Goal: Information Seeking & Learning: Check status

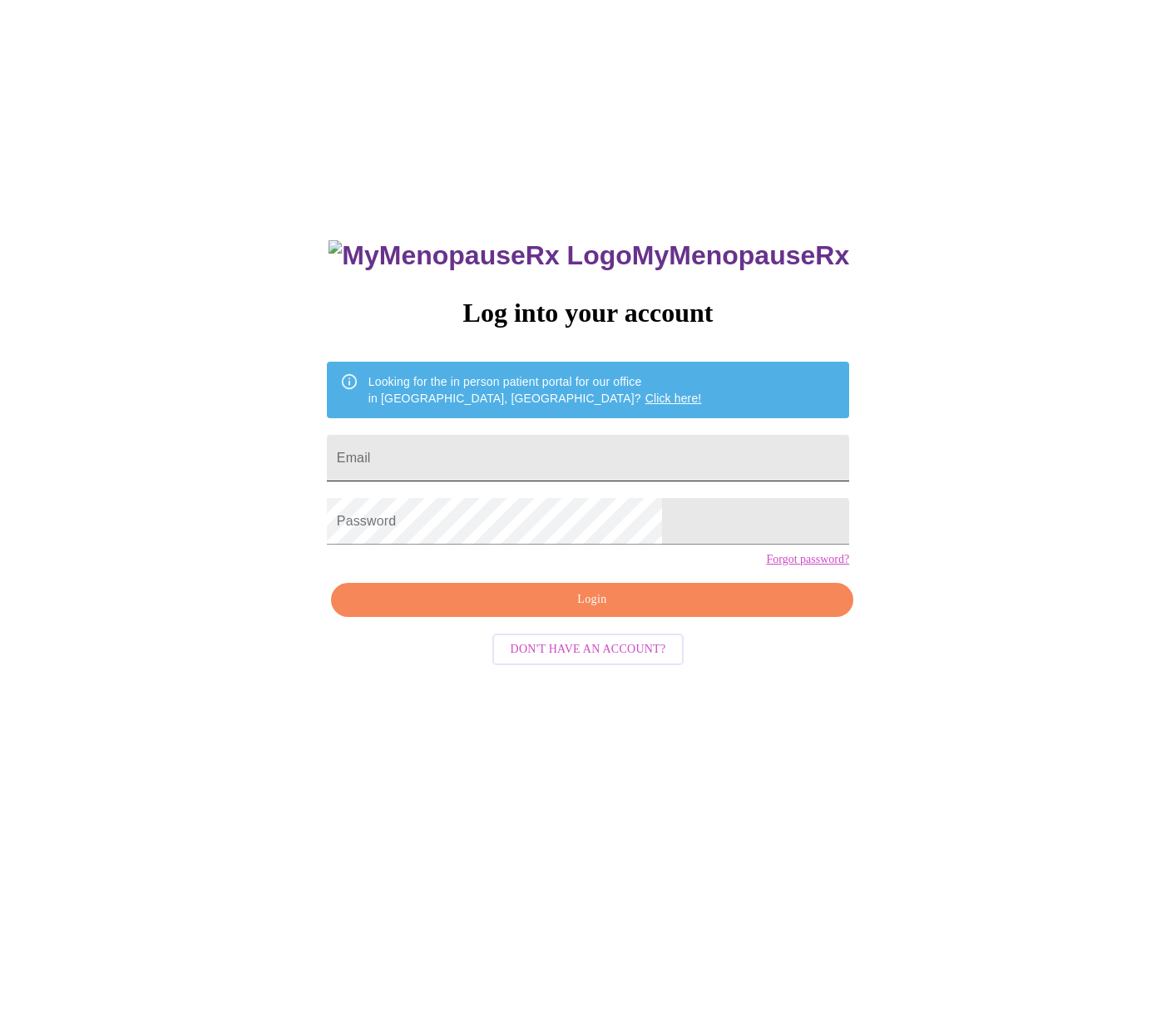
click at [541, 436] on input "Email" at bounding box center [588, 459] width 522 height 47
type input "[EMAIL_ADDRESS][DOMAIN_NAME]"
click at [558, 610] on span "Login" at bounding box center [592, 600] width 484 height 21
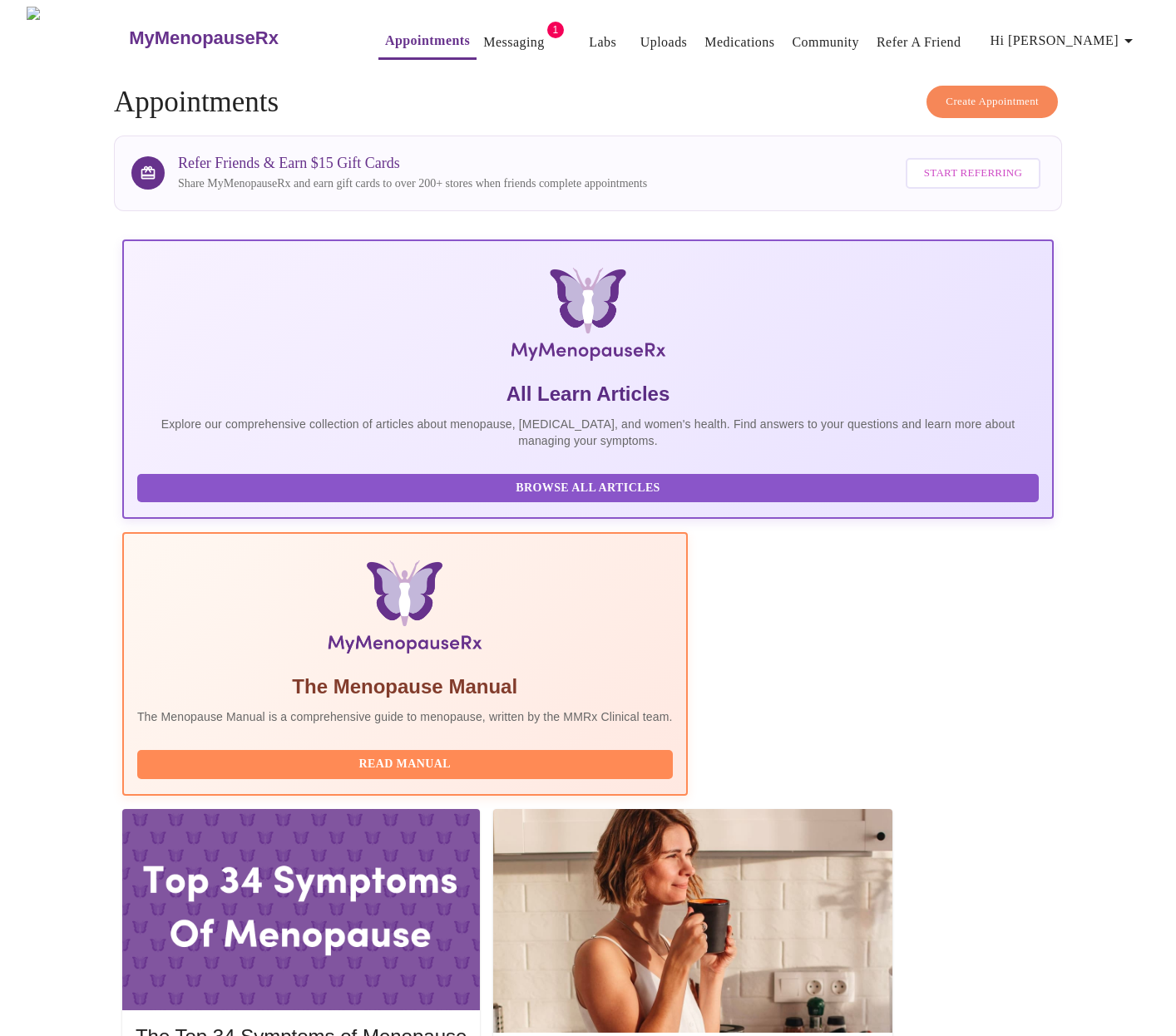
click at [483, 34] on link "Messaging" at bounding box center [514, 42] width 61 height 23
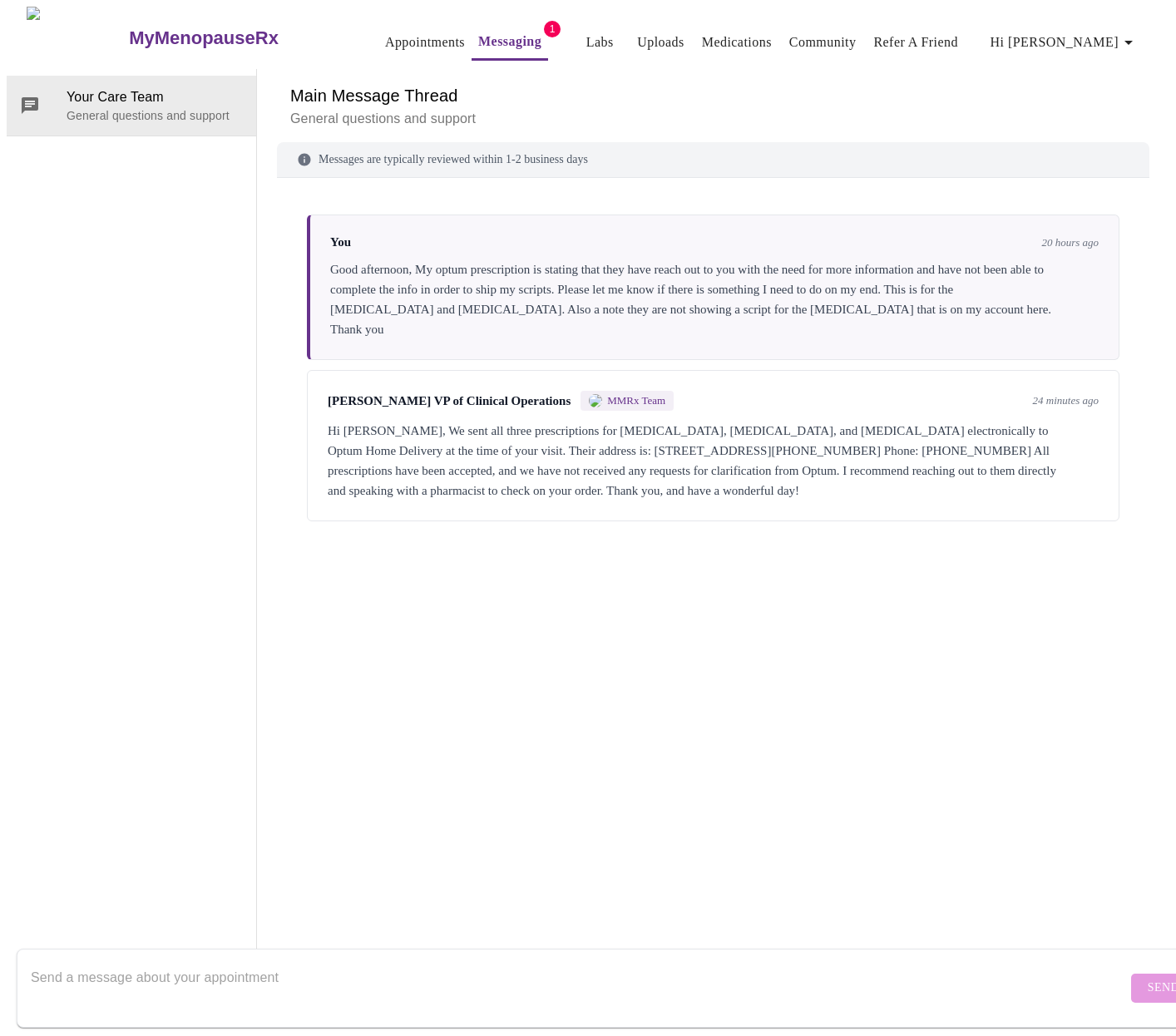
click at [663, 669] on div "You 20 hours ago Good afternoon, My optum prescription is stating that they hav…" at bounding box center [713, 551] width 873 height 706
click at [502, 30] on link "Messaging" at bounding box center [510, 42] width 64 height 23
click at [828, 996] on textarea "Send a message about your appointment" at bounding box center [578, 988] width 1096 height 53
type textarea "Thank you I shall reach out to them directly"
click at [1148, 978] on span "Send" at bounding box center [1163, 988] width 31 height 21
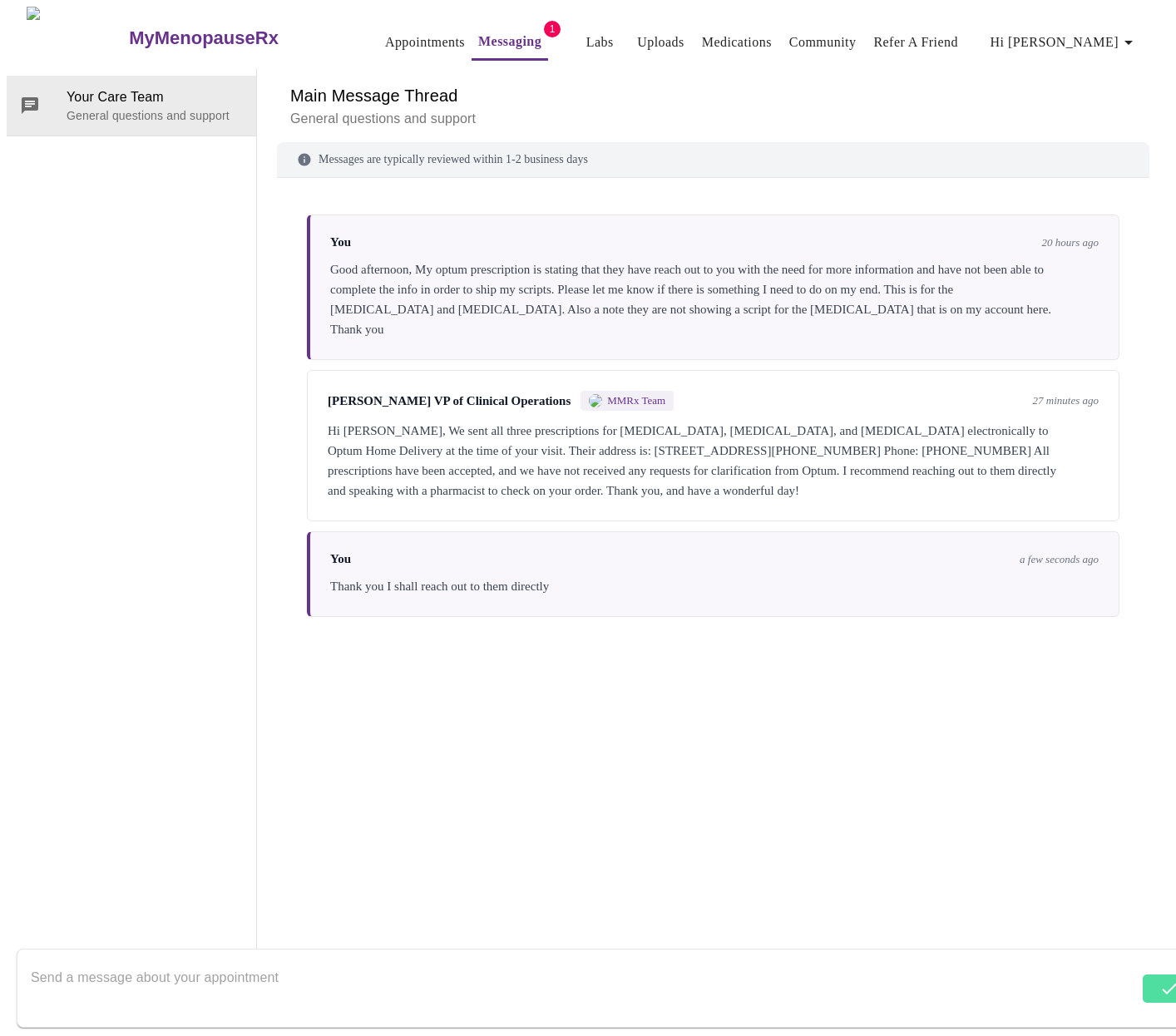
click at [663, 453] on div "Hi [PERSON_NAME], We sent all three prescriptions for [MEDICAL_DATA], [MEDICAL_…" at bounding box center [713, 461] width 771 height 80
click at [652, 402] on span "MMRx Team" at bounding box center [637, 401] width 59 height 14
click at [545, 430] on div "Hi [PERSON_NAME], We sent all three prescriptions for [MEDICAL_DATA], [MEDICAL_…" at bounding box center [713, 461] width 771 height 80
click at [478, 30] on link "Messaging" at bounding box center [510, 42] width 64 height 23
click at [701, 30] on link "Medications" at bounding box center [736, 42] width 69 height 23
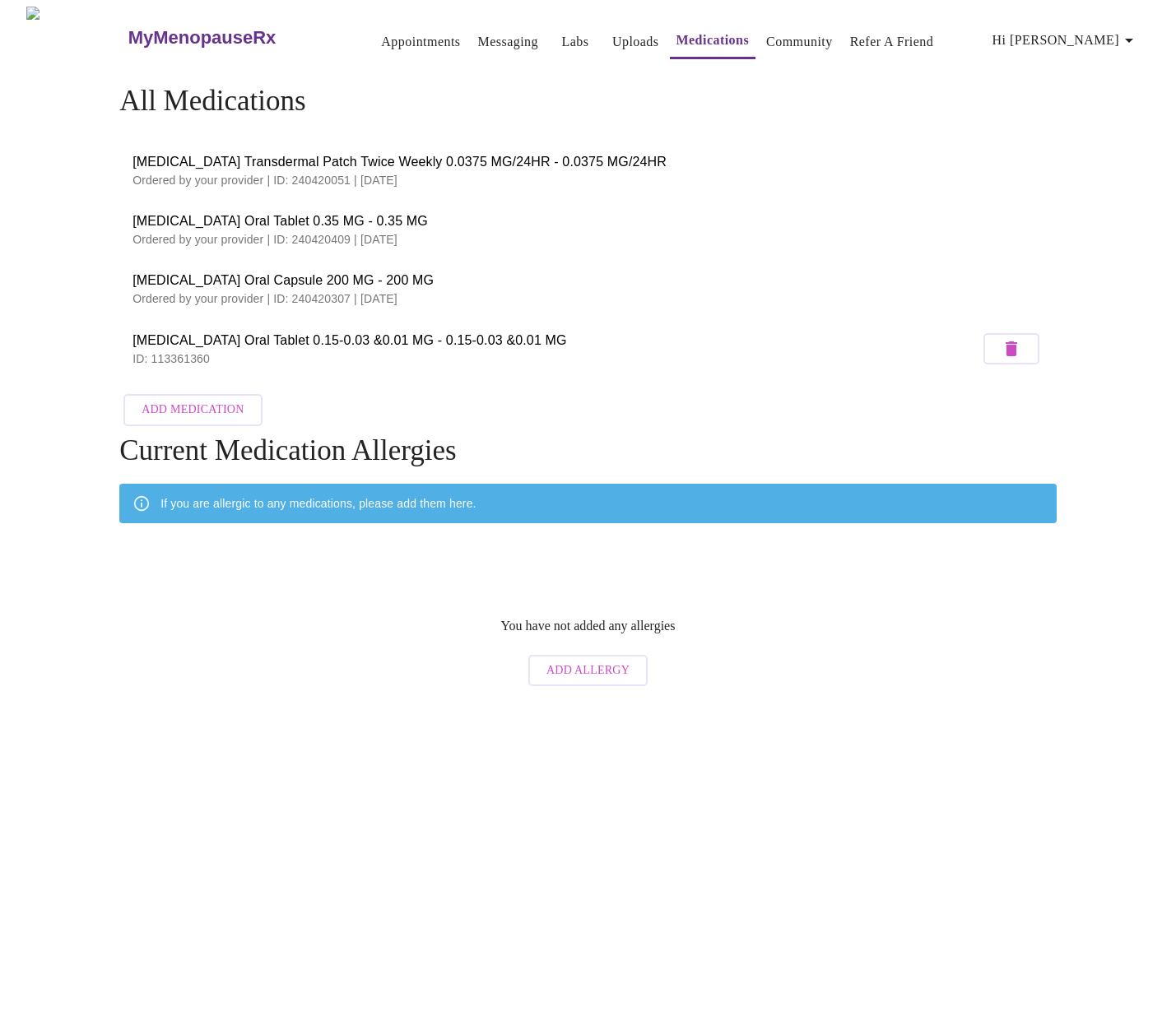
click at [478, 37] on link "Messaging" at bounding box center [508, 42] width 60 height 23
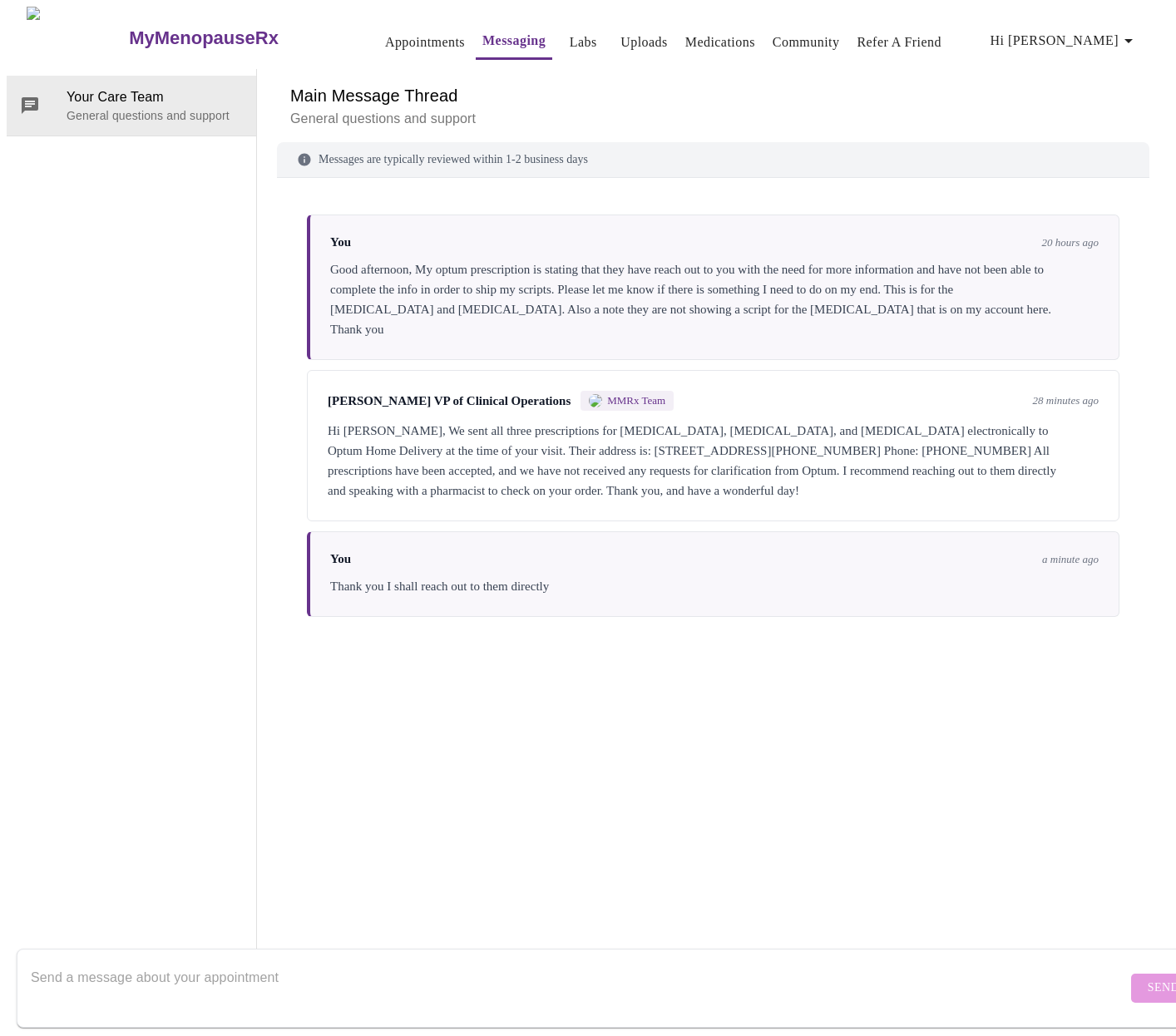
click at [407, 36] on link "Appointments" at bounding box center [426, 42] width 80 height 23
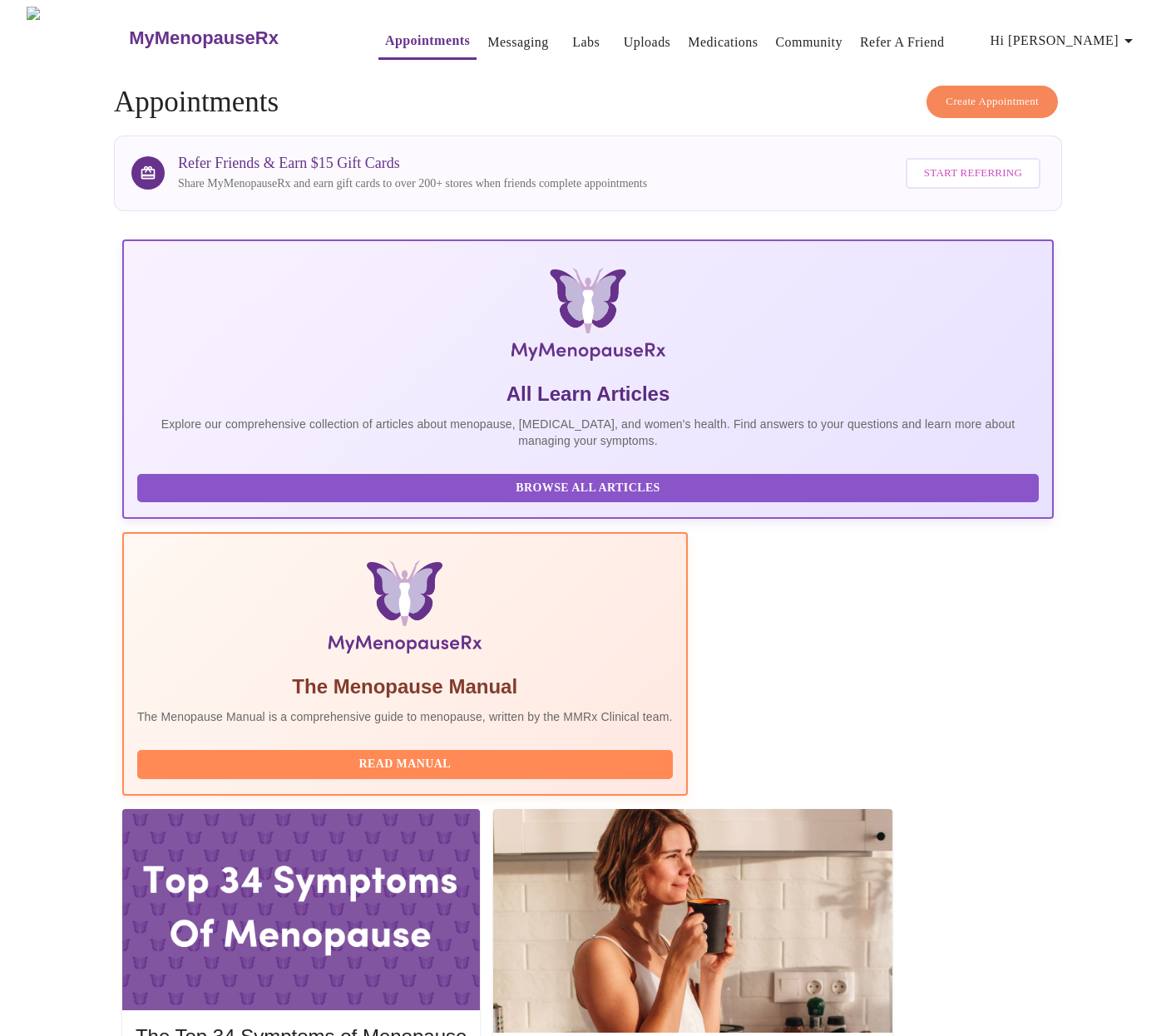
click at [688, 32] on link "Medications" at bounding box center [722, 42] width 69 height 23
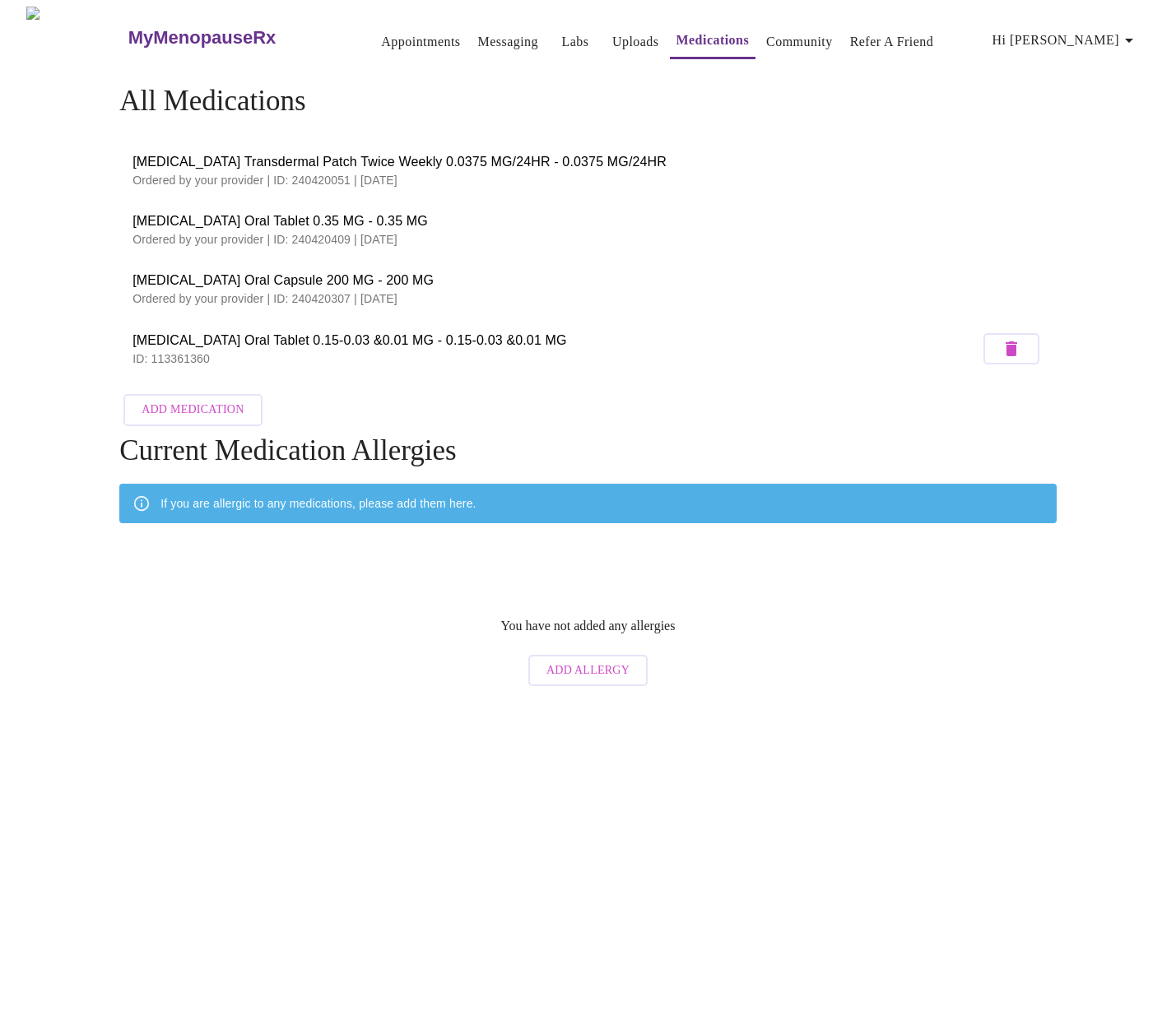
drag, startPoint x: 135, startPoint y: 153, endPoint x: 442, endPoint y: 289, distance: 335.8
click at [442, 289] on ul "[MEDICAL_DATA] Transdermal Patch Twice Weekly 0.0375 MG/24HR - 0.0375 MG/24HR O…" at bounding box center [588, 260] width 937 height 252
copy ul "[MEDICAL_DATA] Transdermal Patch Twice Weekly 0.0375 MG/24HR - 0.0375 MG/24HR O…"
